Goal: Task Accomplishment & Management: Manage account settings

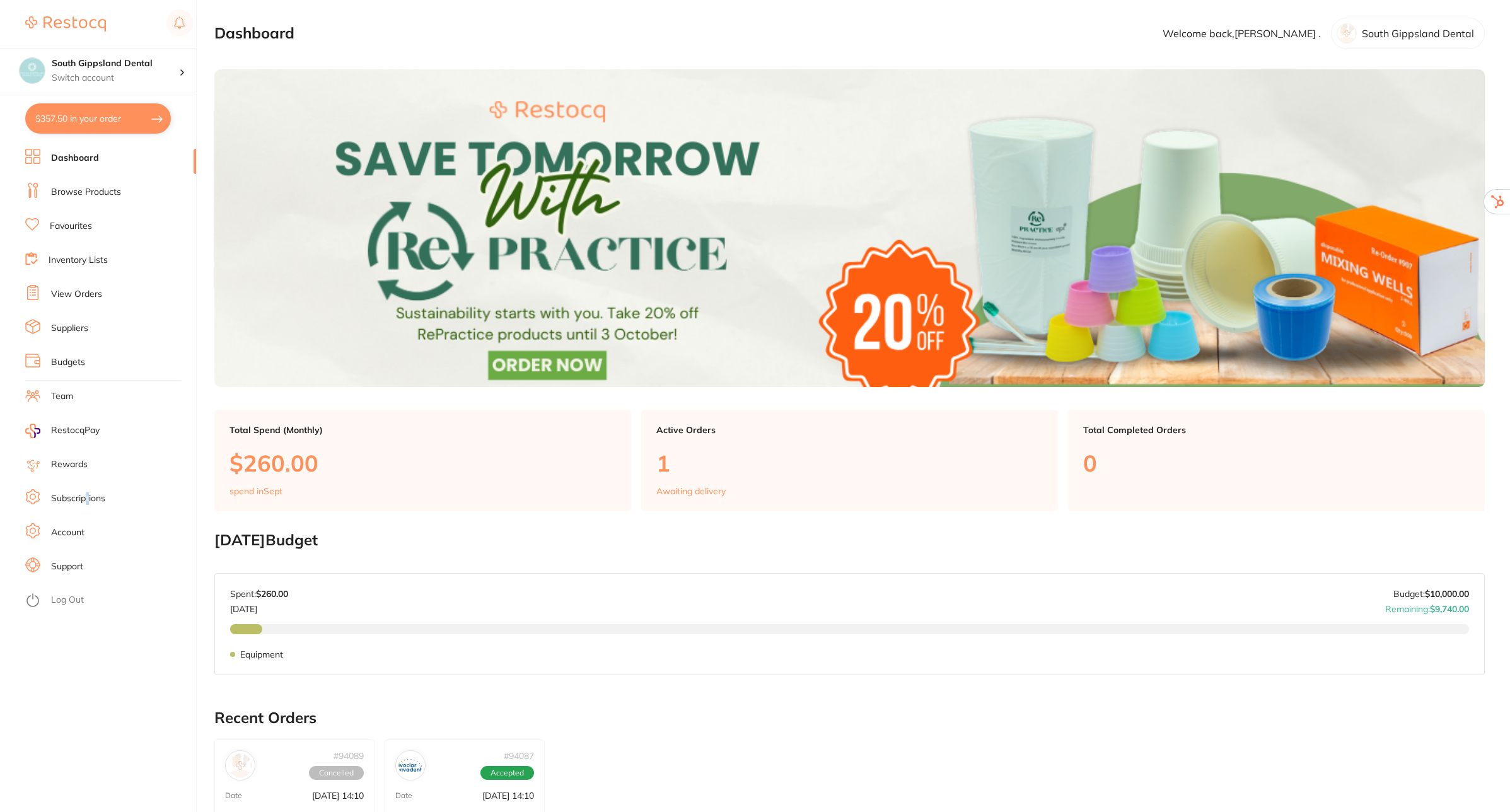
click at [89, 495] on link "Subscriptions" at bounding box center [78, 499] width 55 height 13
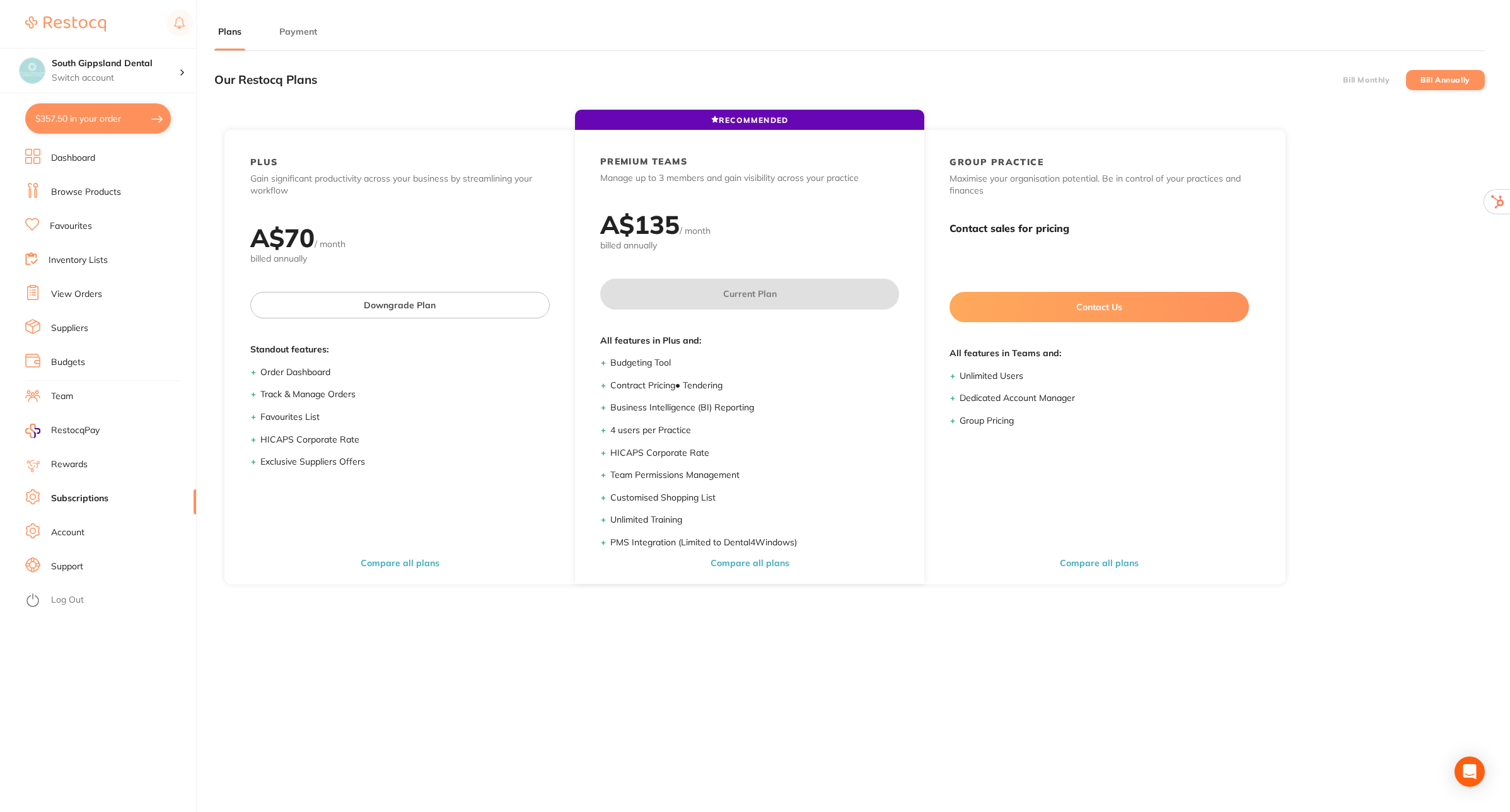
click at [298, 33] on button "Payment" at bounding box center [298, 32] width 46 height 12
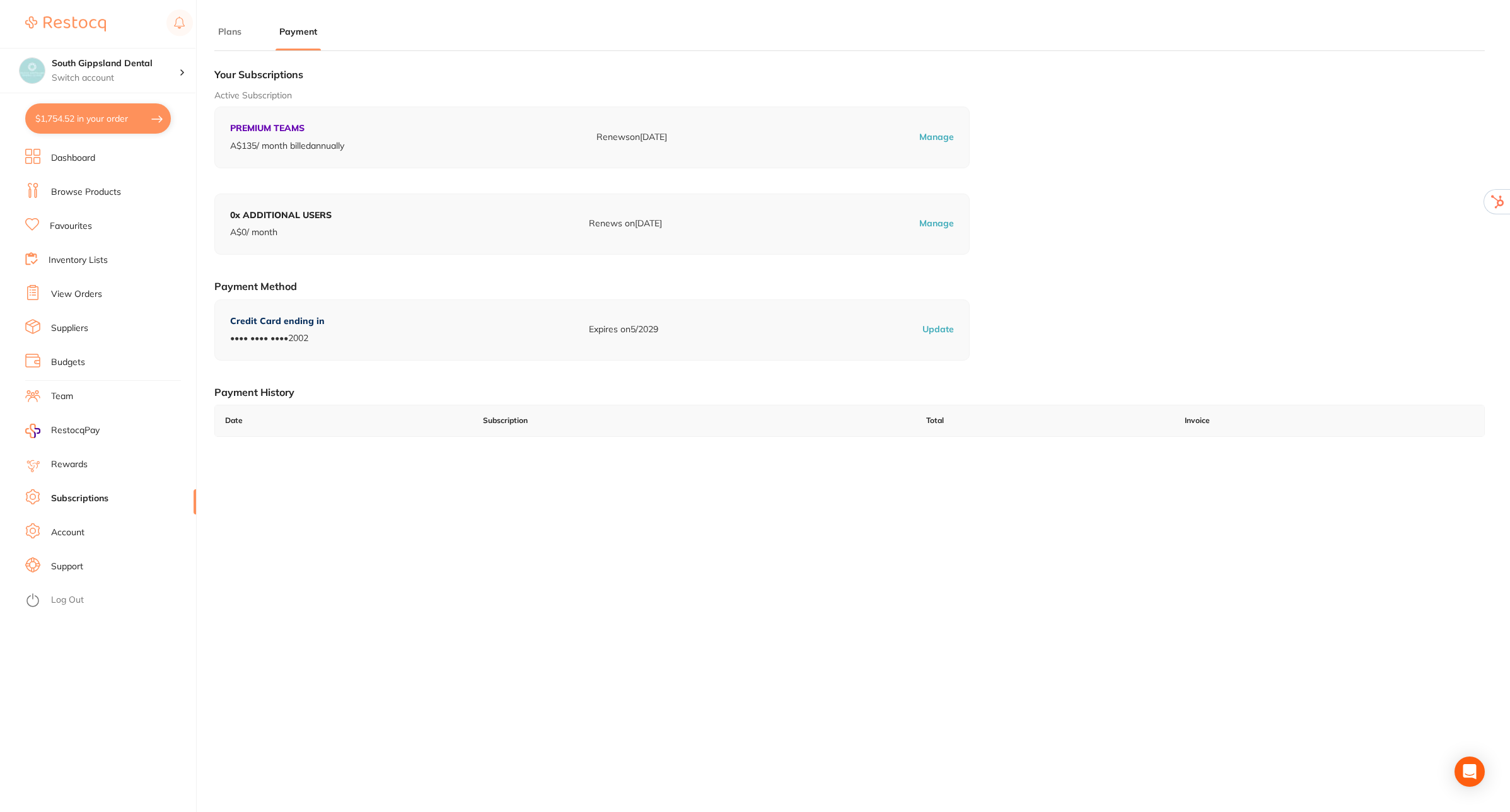
checkbox input "true"
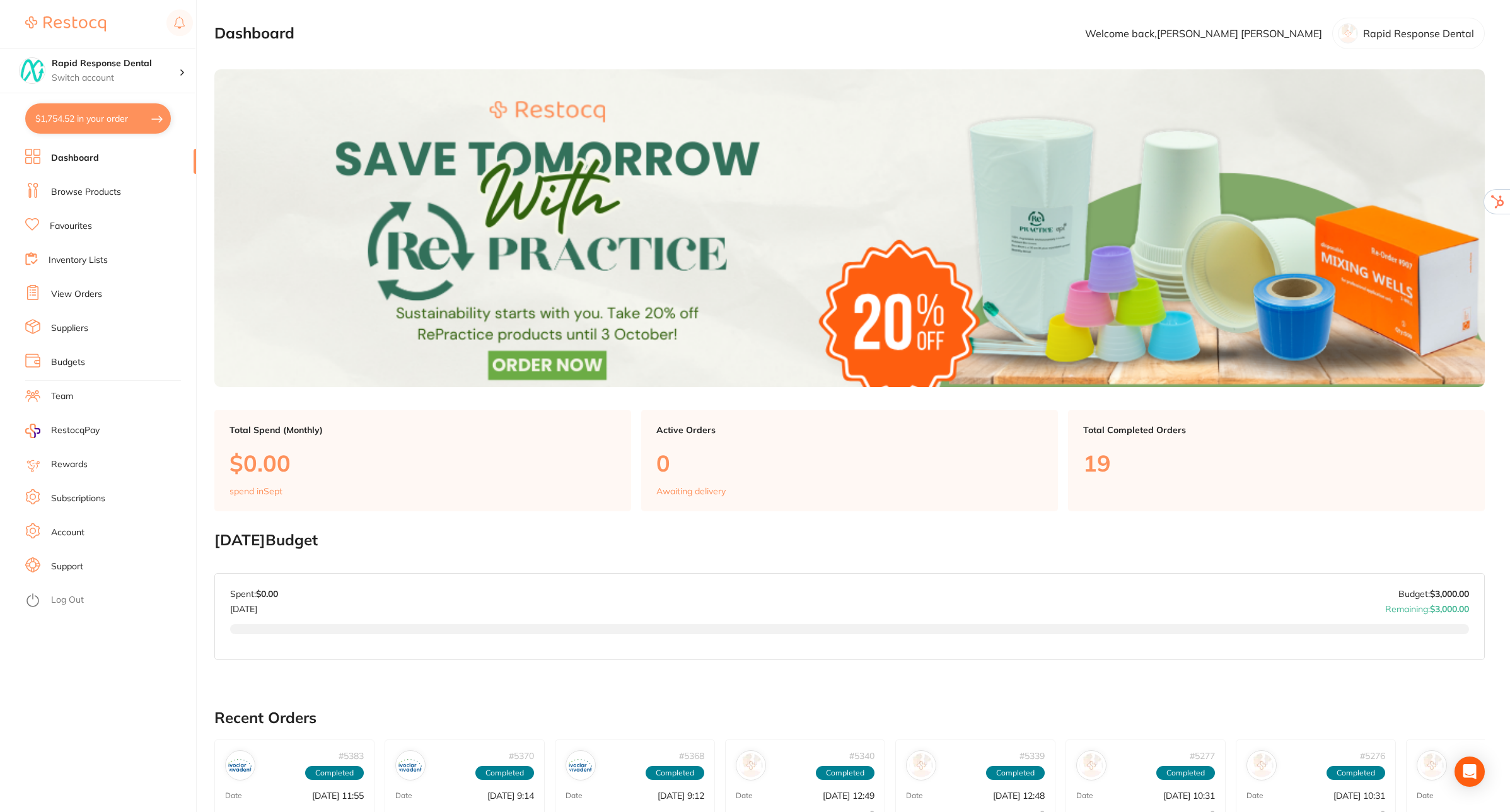
click at [80, 497] on link "Subscriptions" at bounding box center [78, 499] width 55 height 13
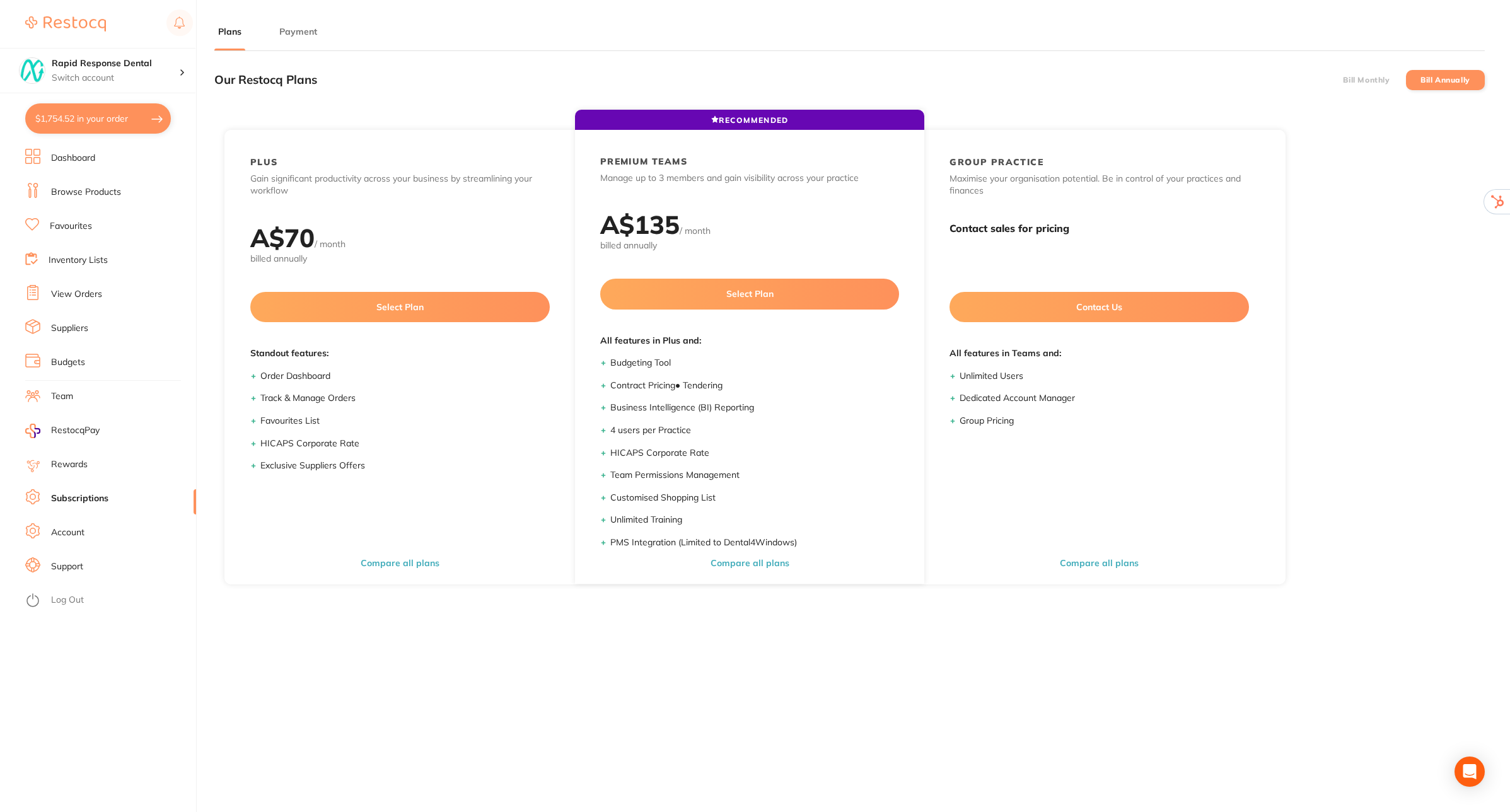
click at [312, 27] on button "Payment" at bounding box center [298, 32] width 46 height 12
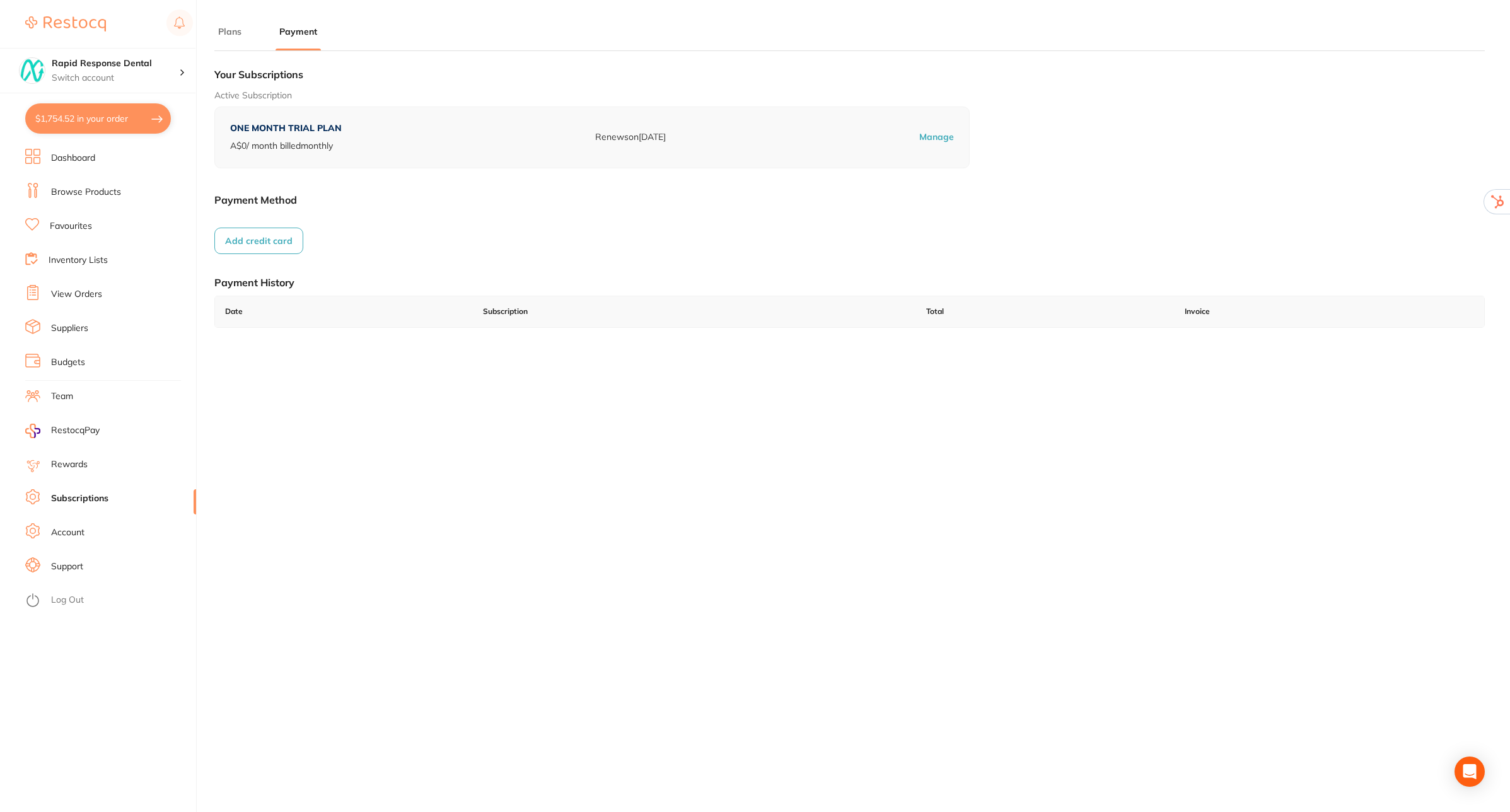
checkbox input "true"
click at [228, 29] on button "Plans" at bounding box center [230, 32] width 31 height 12
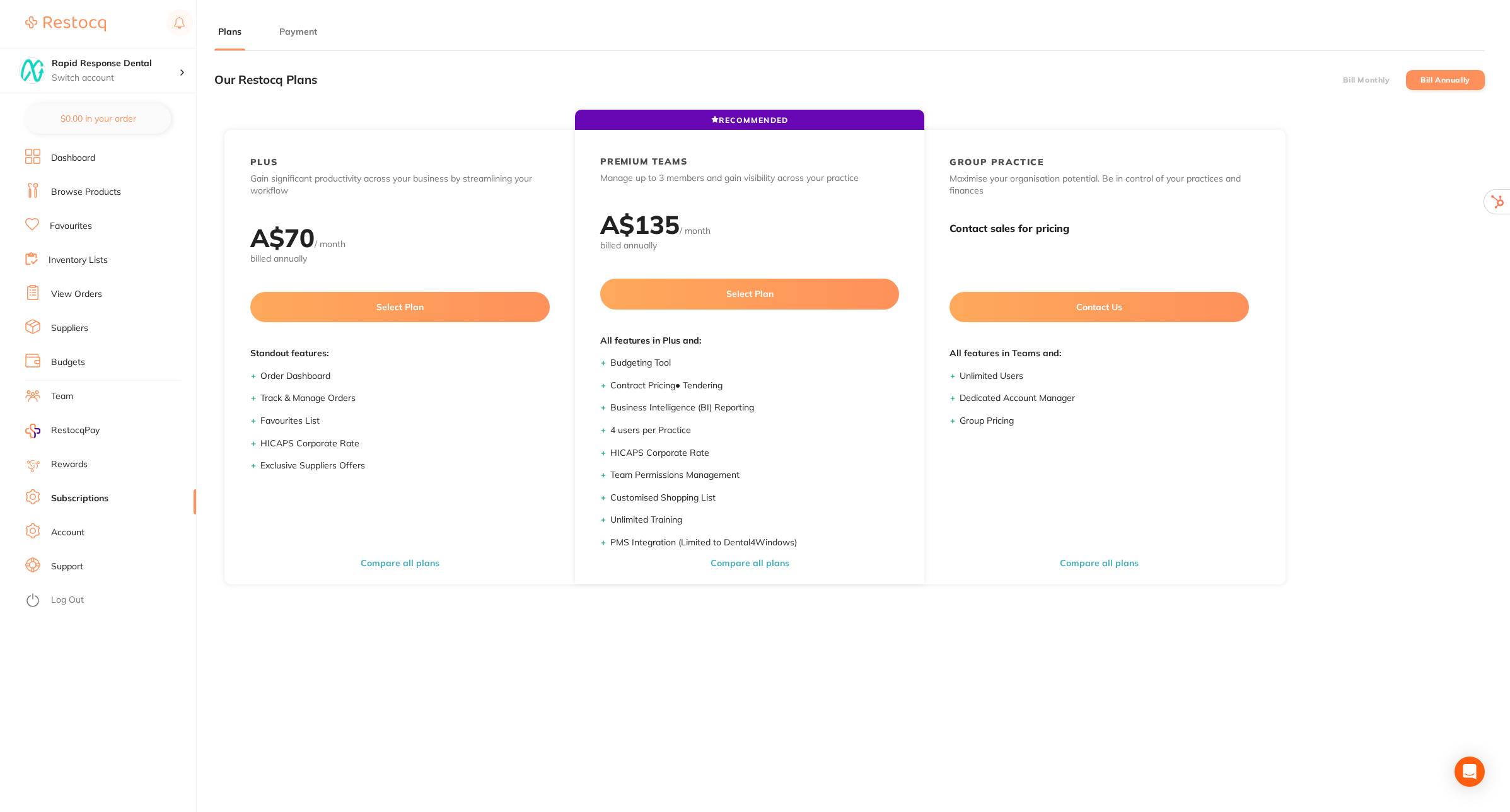
click at [296, 27] on button "Payment" at bounding box center [298, 32] width 46 height 12
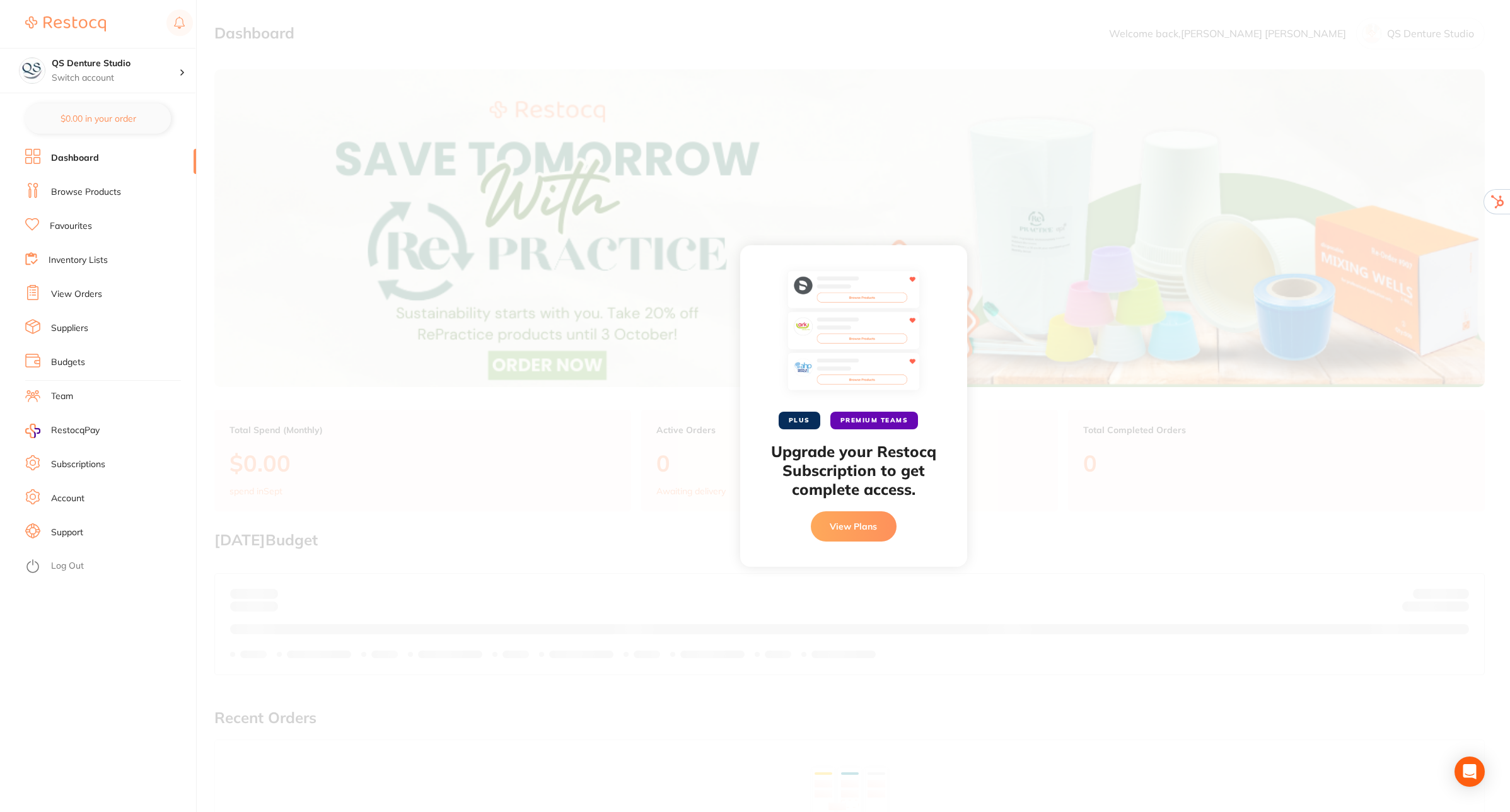
click at [60, 467] on link "Subscriptions" at bounding box center [78, 465] width 55 height 13
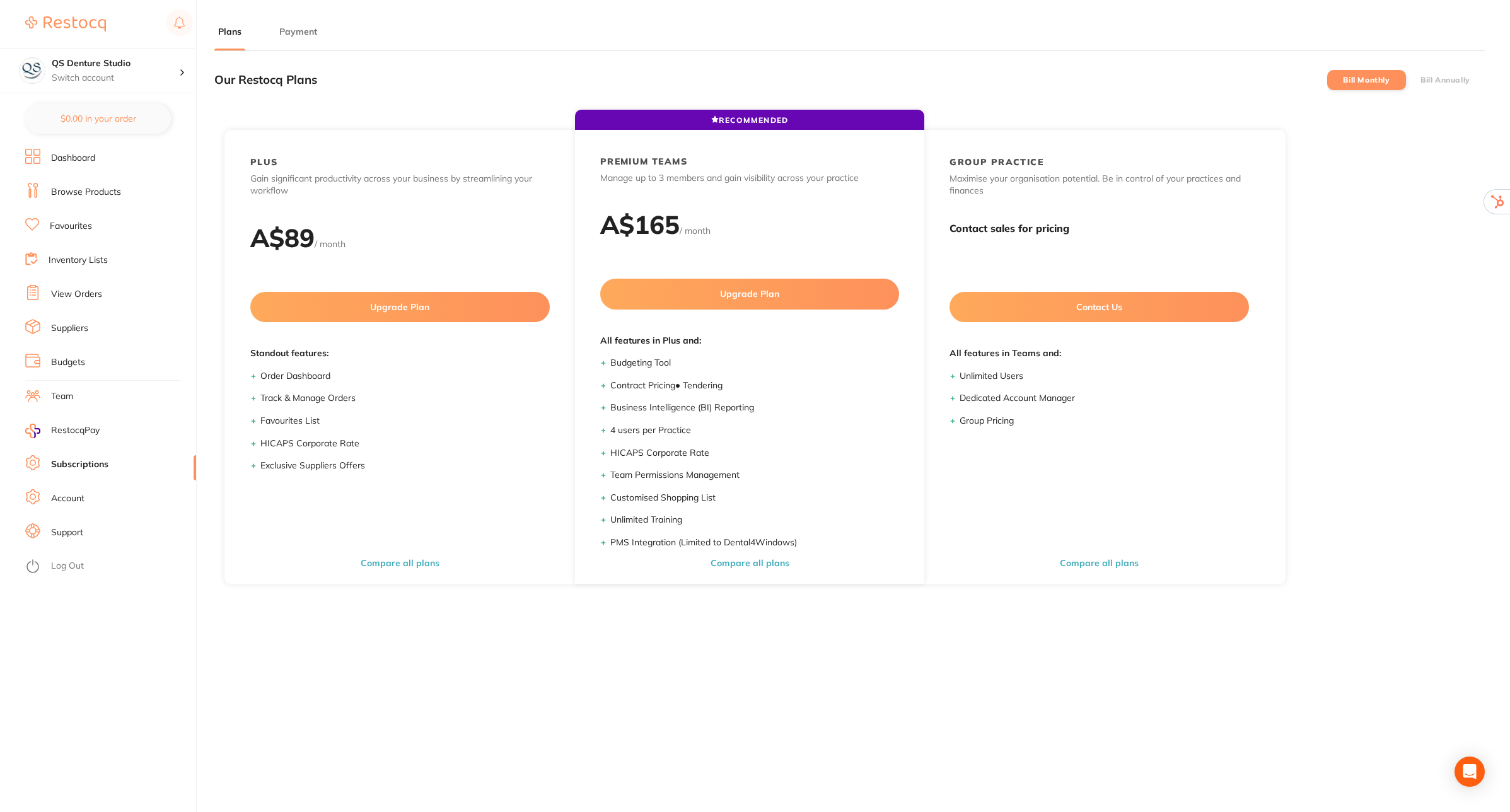
click at [304, 29] on button "Payment" at bounding box center [298, 32] width 46 height 12
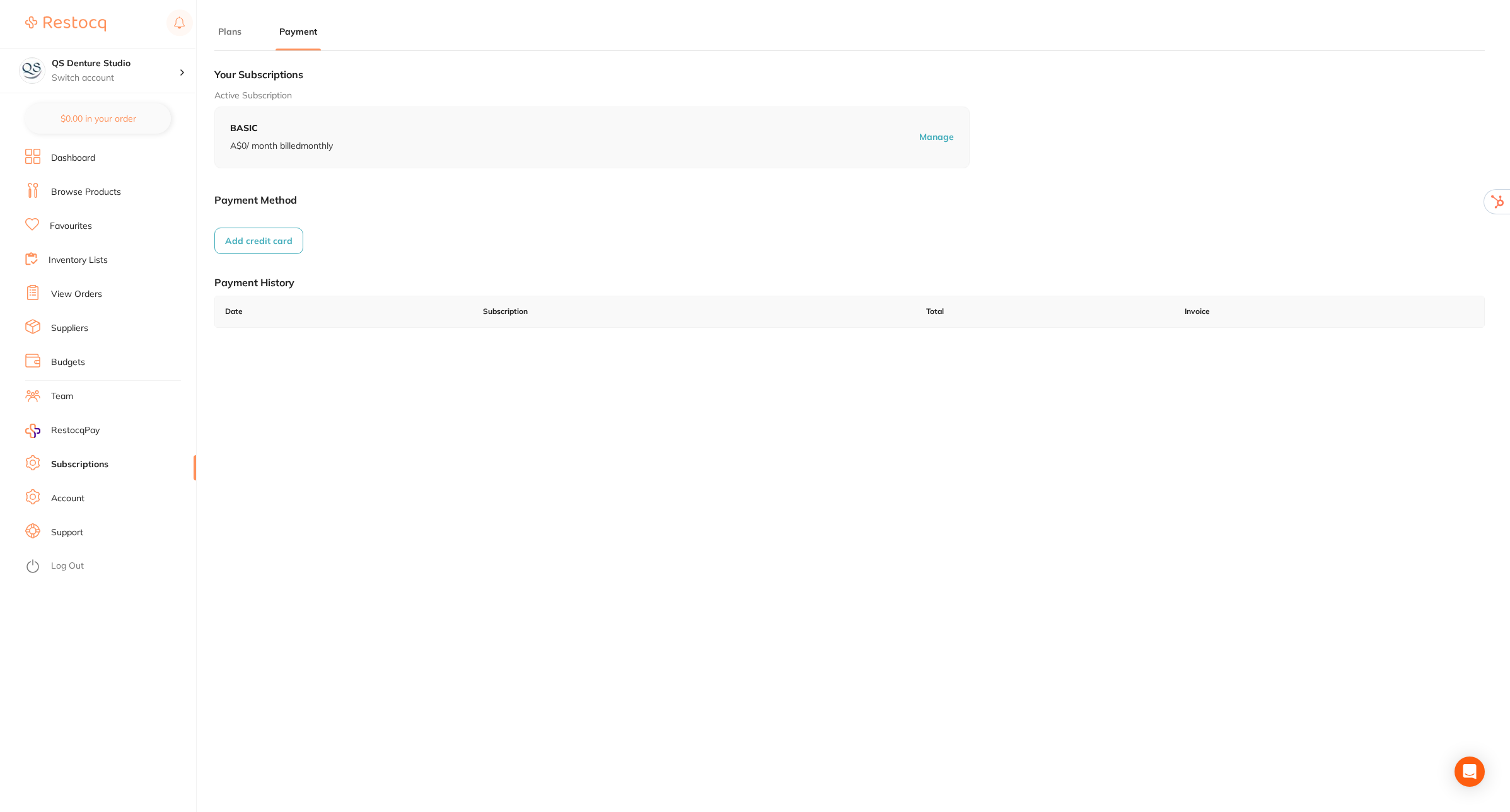
click at [78, 467] on link "Subscriptions" at bounding box center [80, 465] width 57 height 13
